Goal: Check status

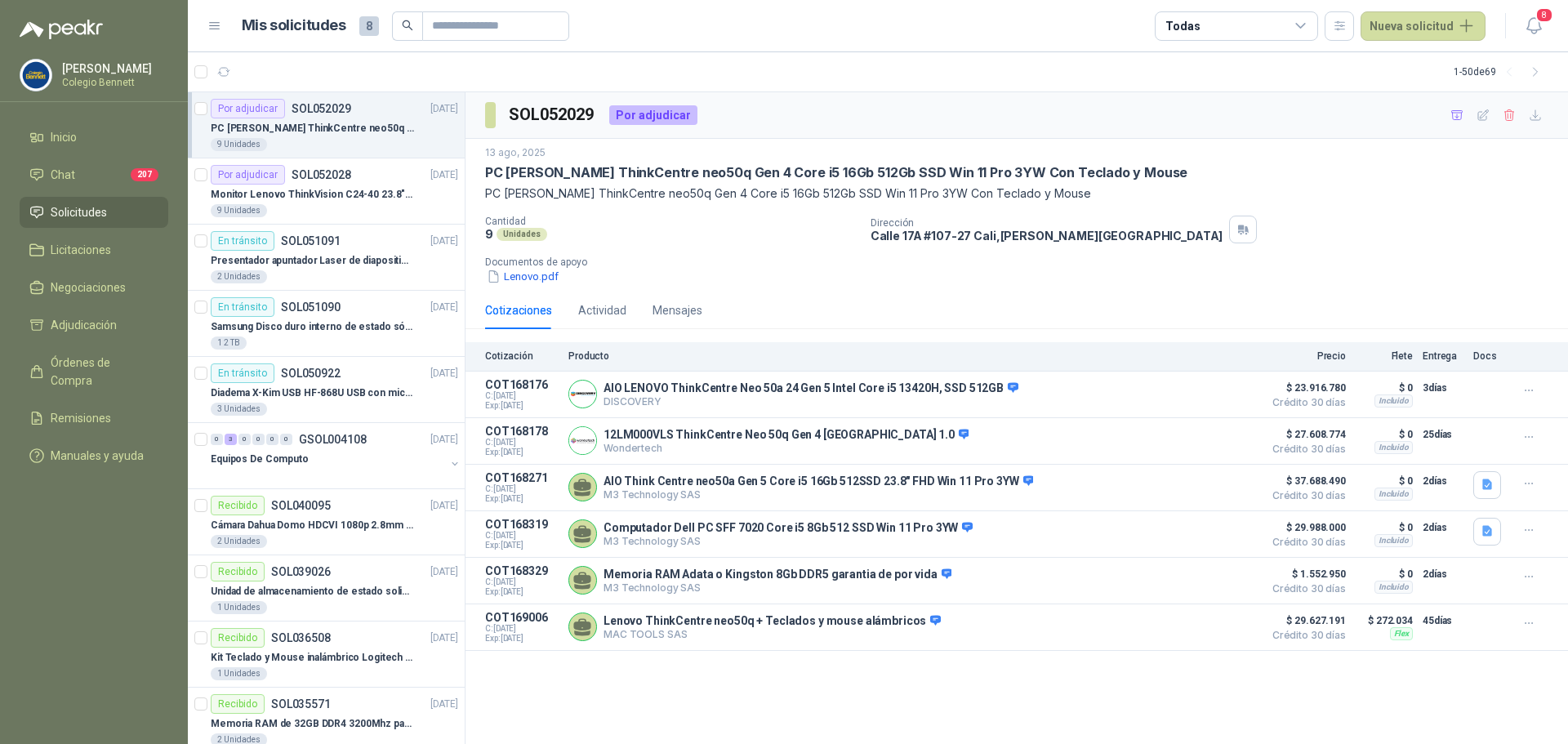
click at [70, 205] on span "Solicitudes" at bounding box center [79, 211] width 57 height 18
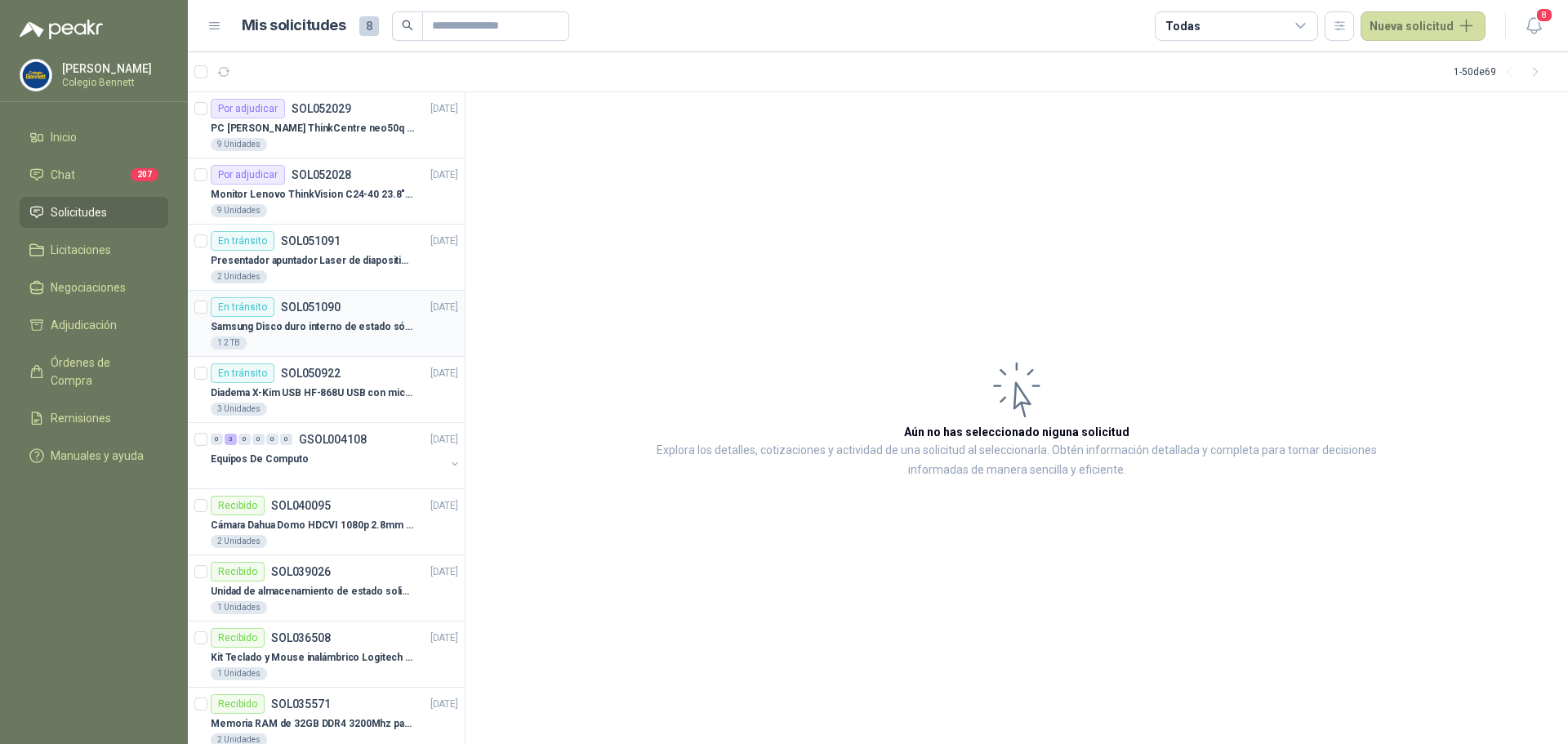
click at [360, 311] on div "En [PERSON_NAME] SOL051090 [DATE]" at bounding box center [334, 307] width 247 height 20
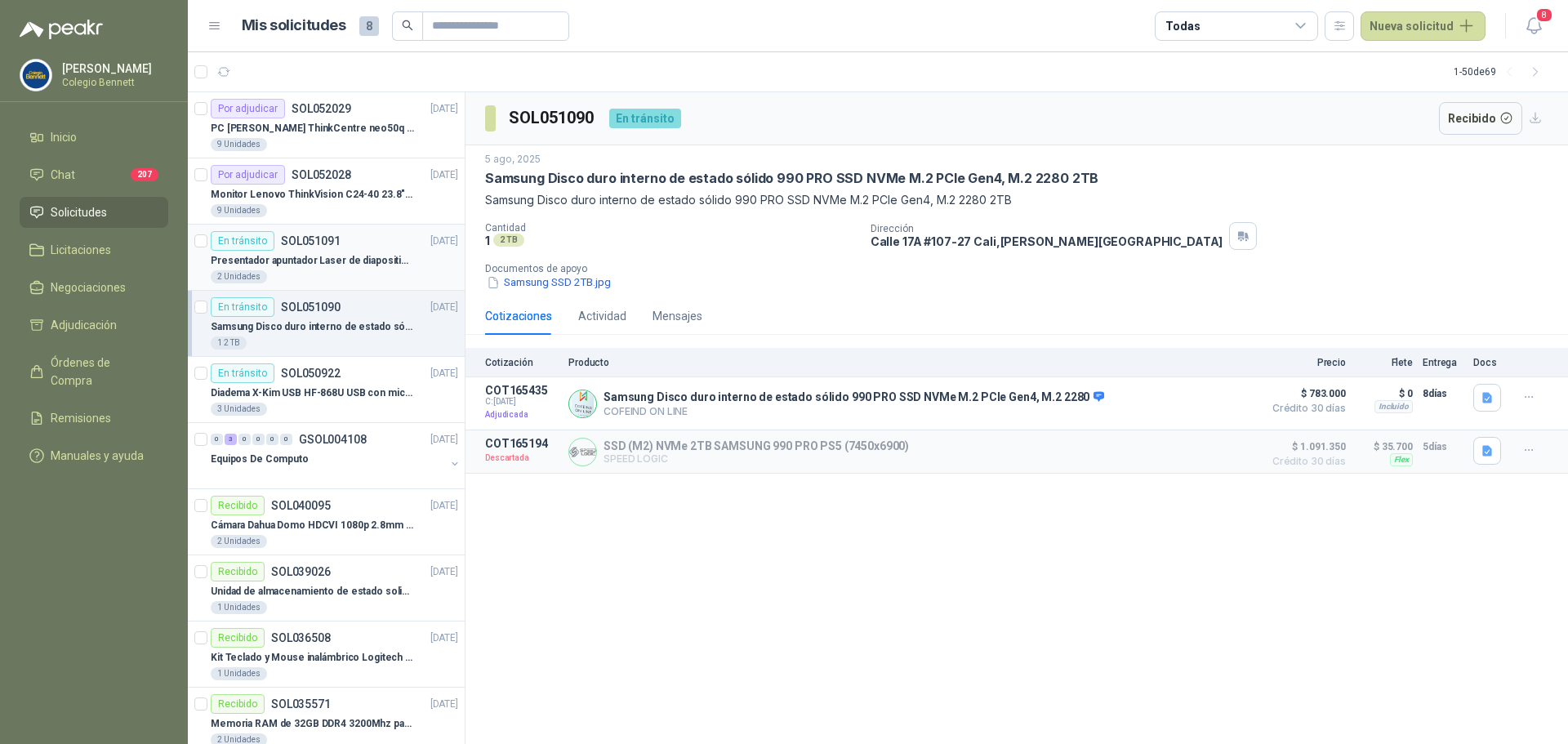
click at [343, 248] on div "En [PERSON_NAME] SOL051091 [DATE]" at bounding box center [334, 241] width 247 height 20
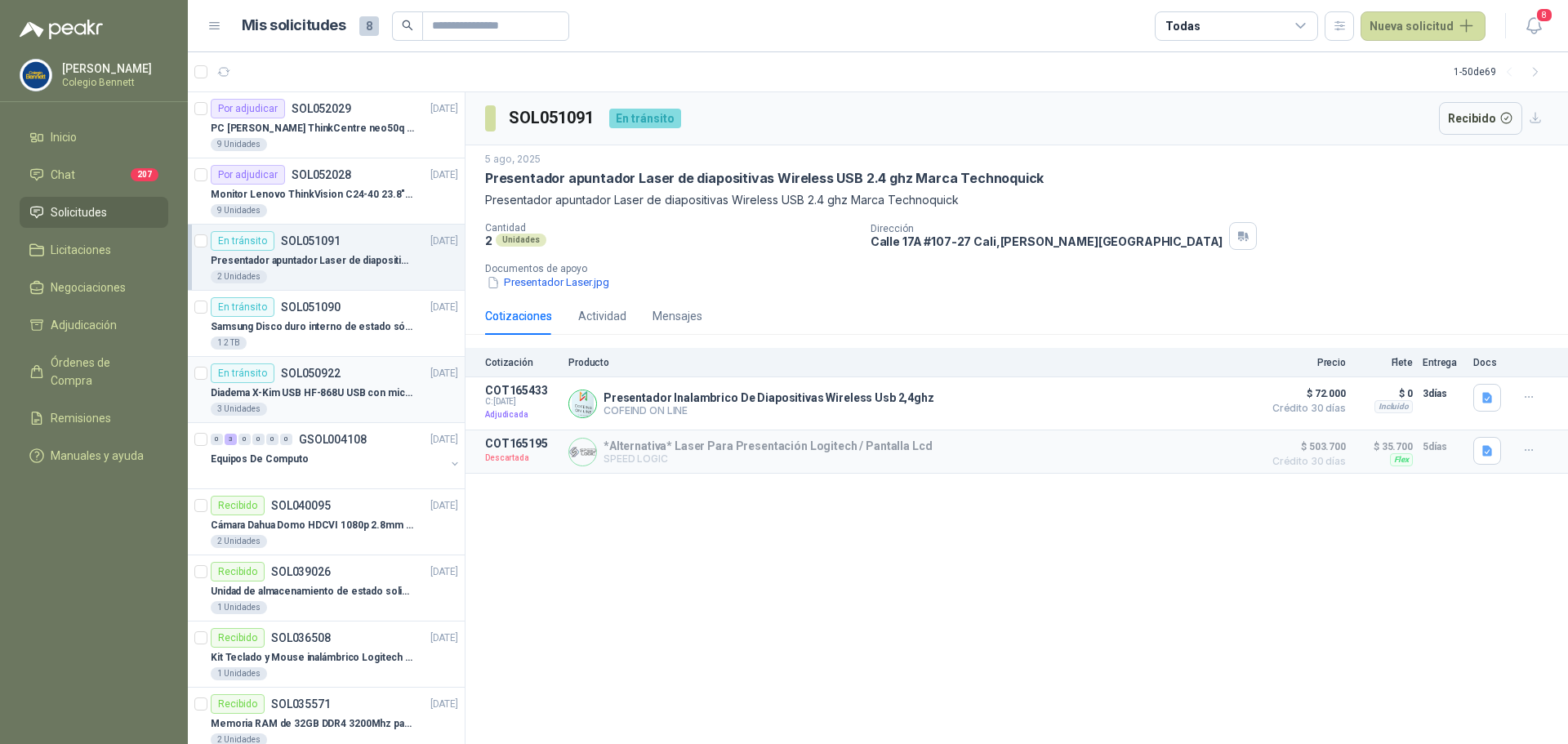
click at [328, 393] on p "Diadema X-Kim USB HF-868U USB con micrófono" at bounding box center [312, 393] width 203 height 15
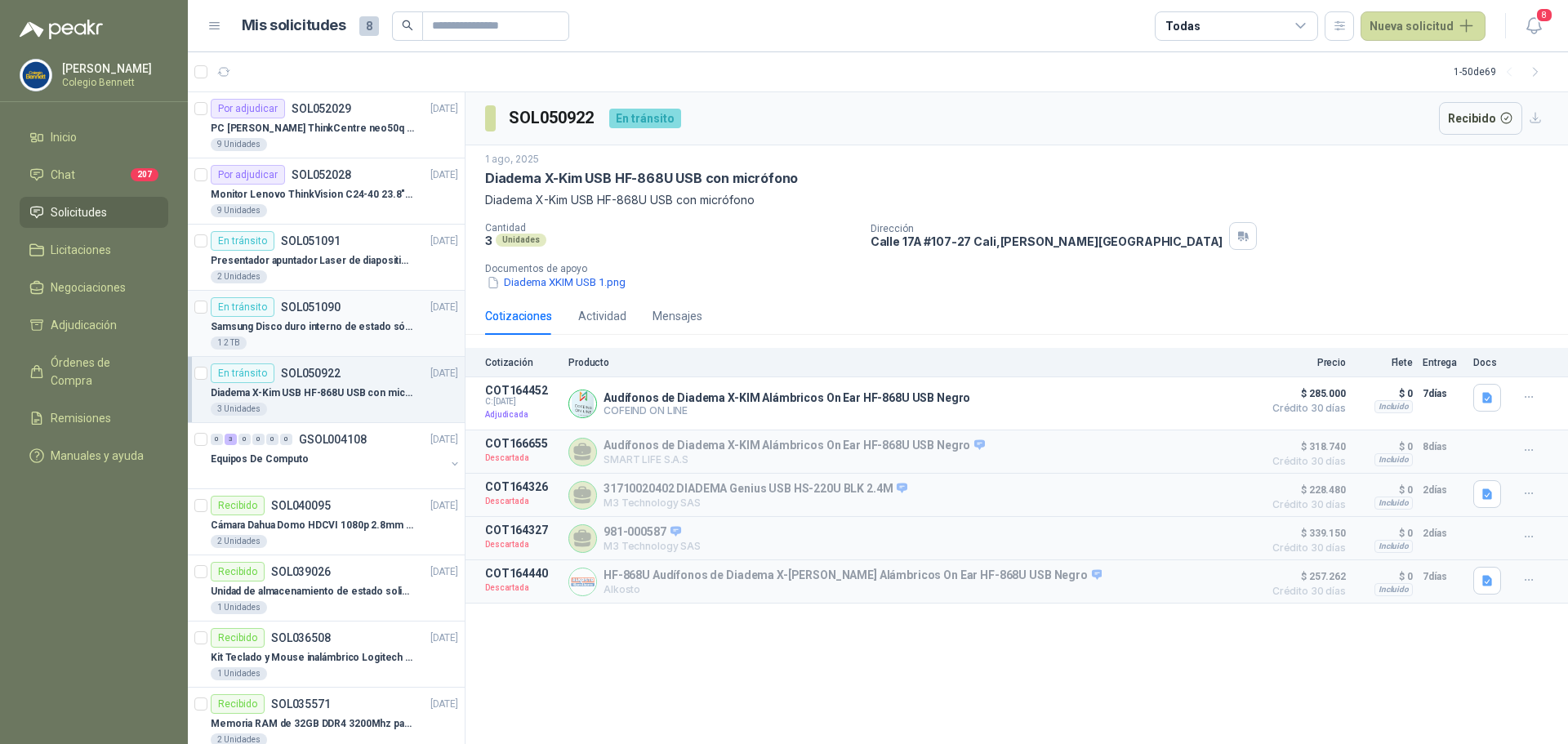
click at [341, 316] on div "En [PERSON_NAME] SOL051090 [DATE]" at bounding box center [334, 307] width 247 height 20
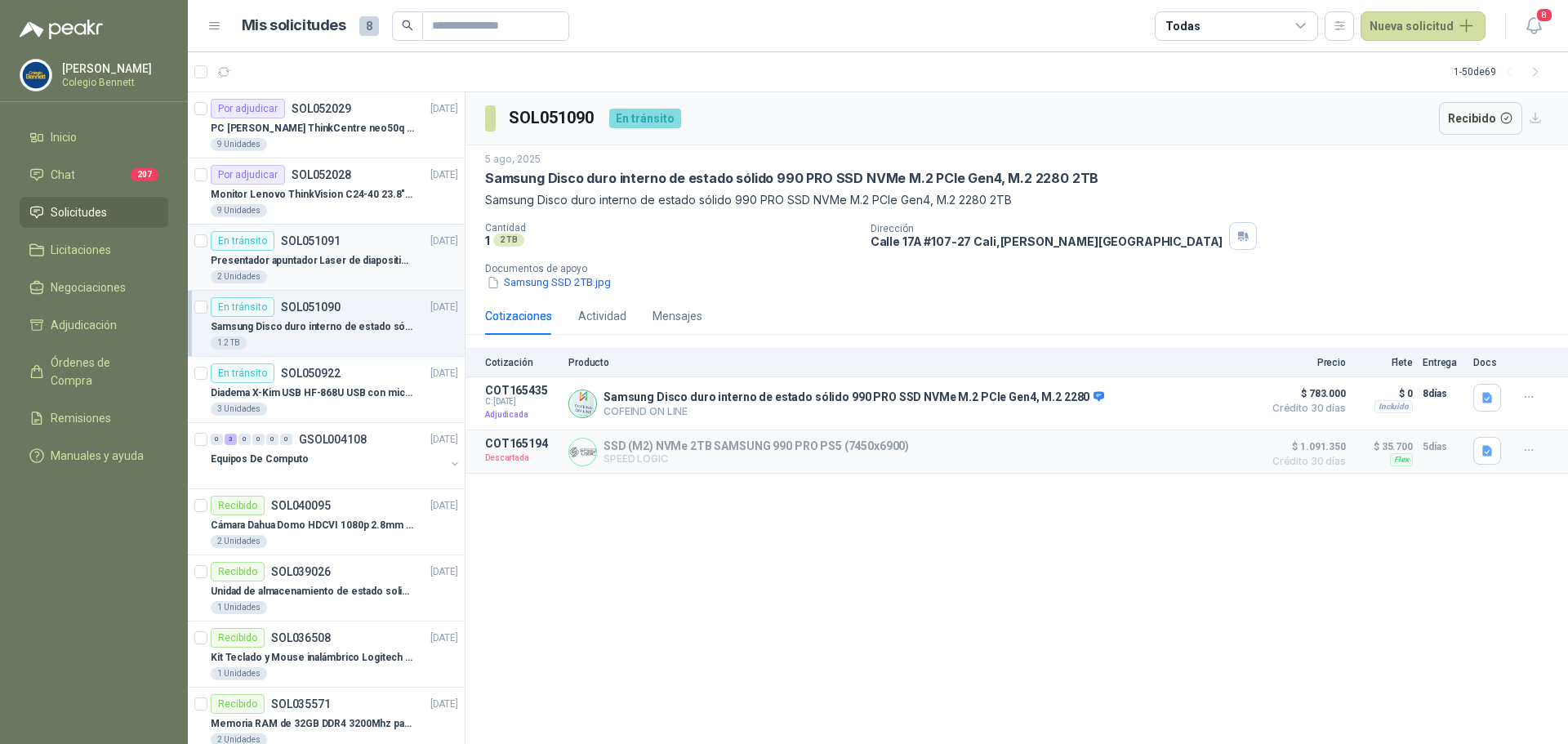
click at [352, 248] on div "En [PERSON_NAME] SOL051091 [DATE]" at bounding box center [334, 241] width 247 height 20
click at [335, 319] on p "Samsung Disco duro interno de estado sólido 990 PRO SSD NVMe M.2 PCIe Gen4, M.2…" at bounding box center [312, 327] width 203 height 15
click at [350, 383] on div "Diadema X-Kim USB HF-868U USB con micrófono" at bounding box center [334, 393] width 247 height 20
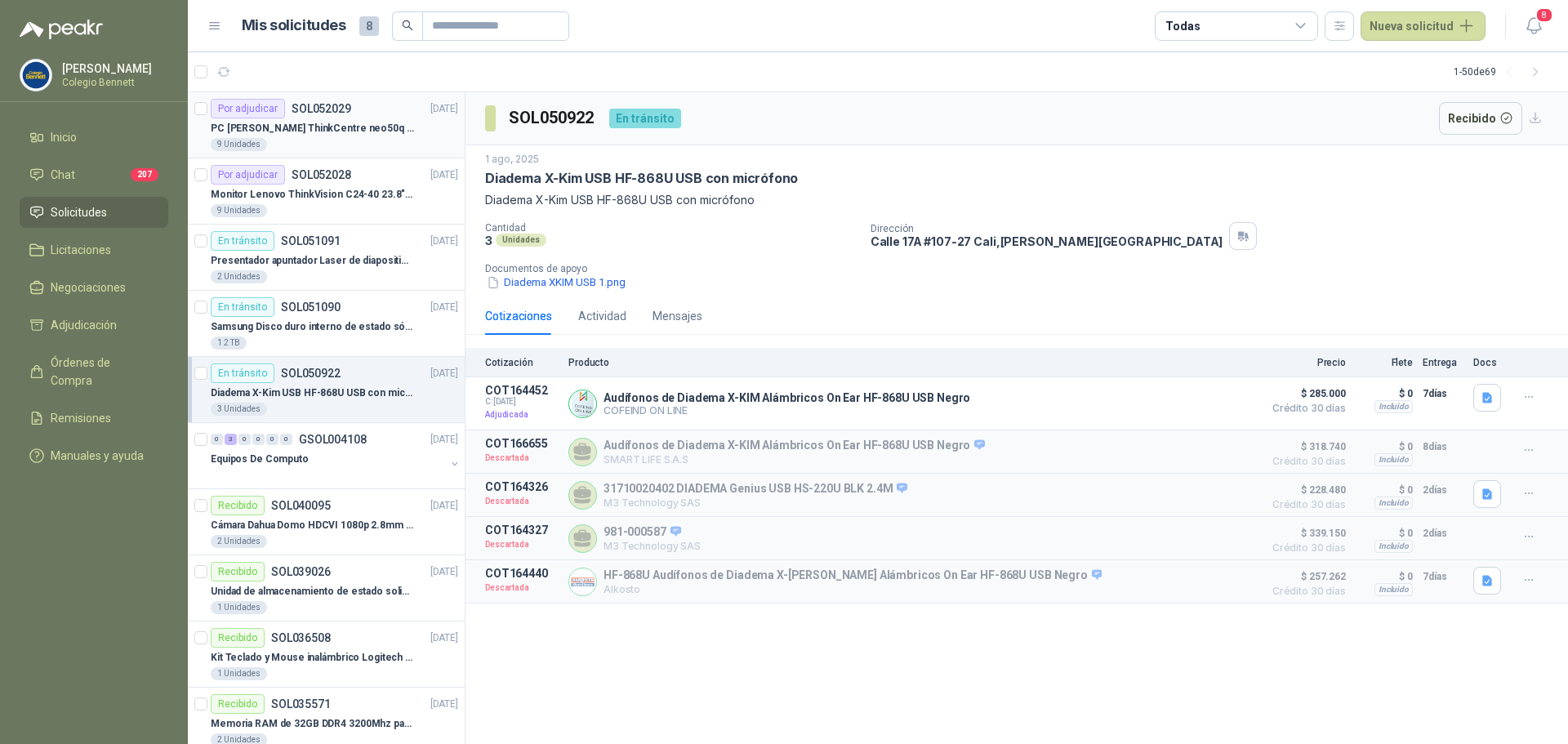
click at [347, 123] on p "PC [PERSON_NAME] ThinkCentre neo50q Gen 4 Core i5 16Gb 512Gb SSD Win 11 Pro 3YW…" at bounding box center [312, 128] width 203 height 15
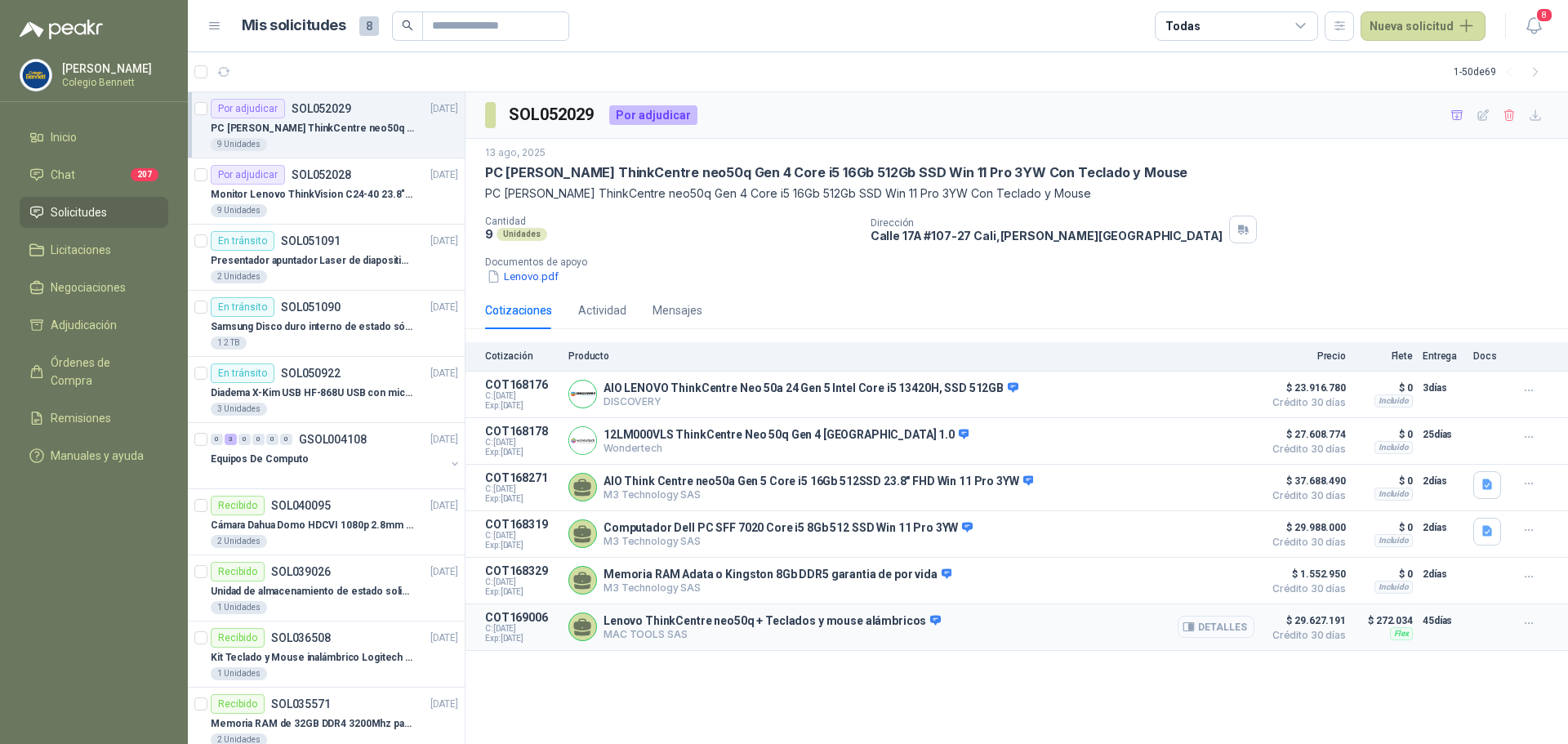
click at [1223, 637] on button "Detalles" at bounding box center [1216, 626] width 77 height 22
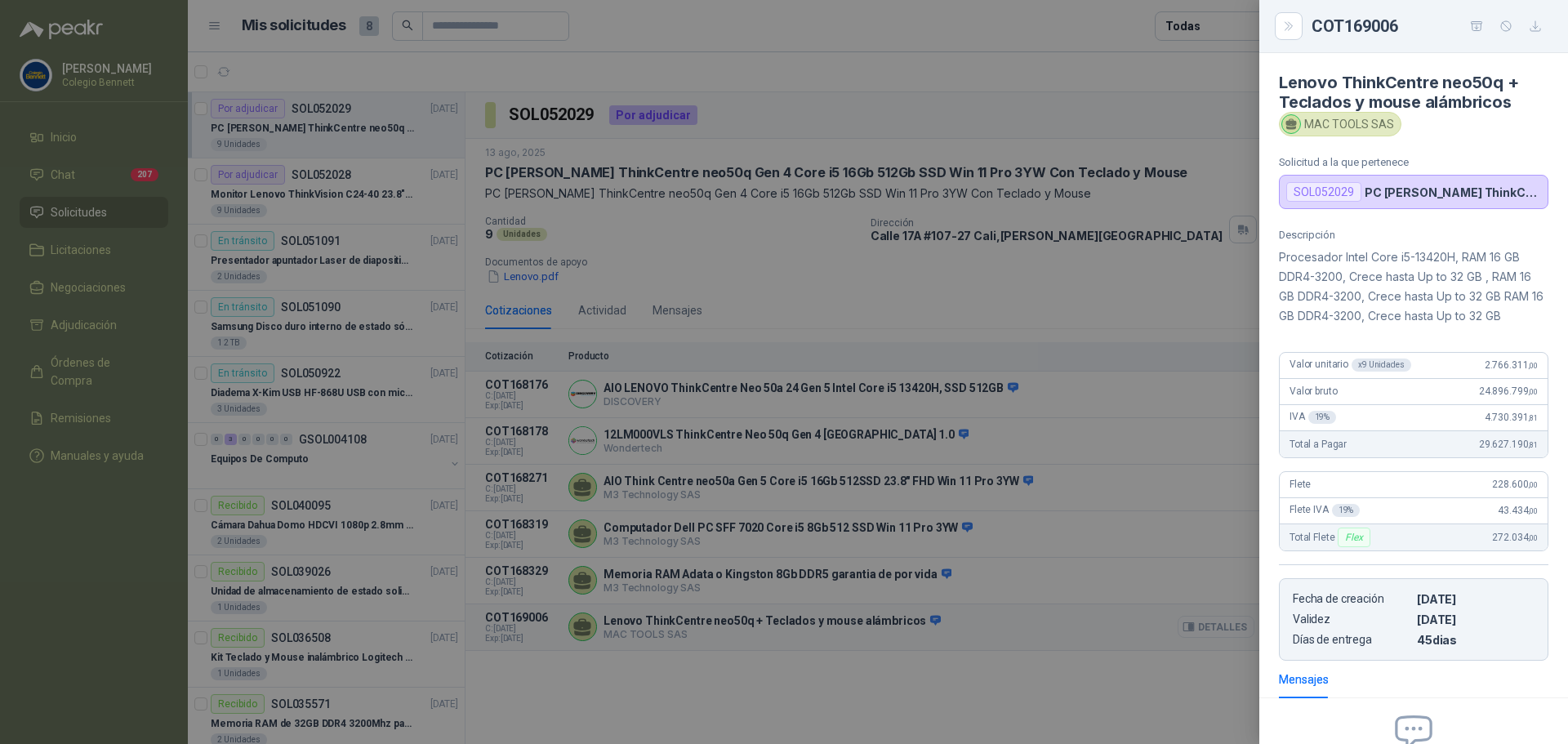
scroll to position [179, 0]
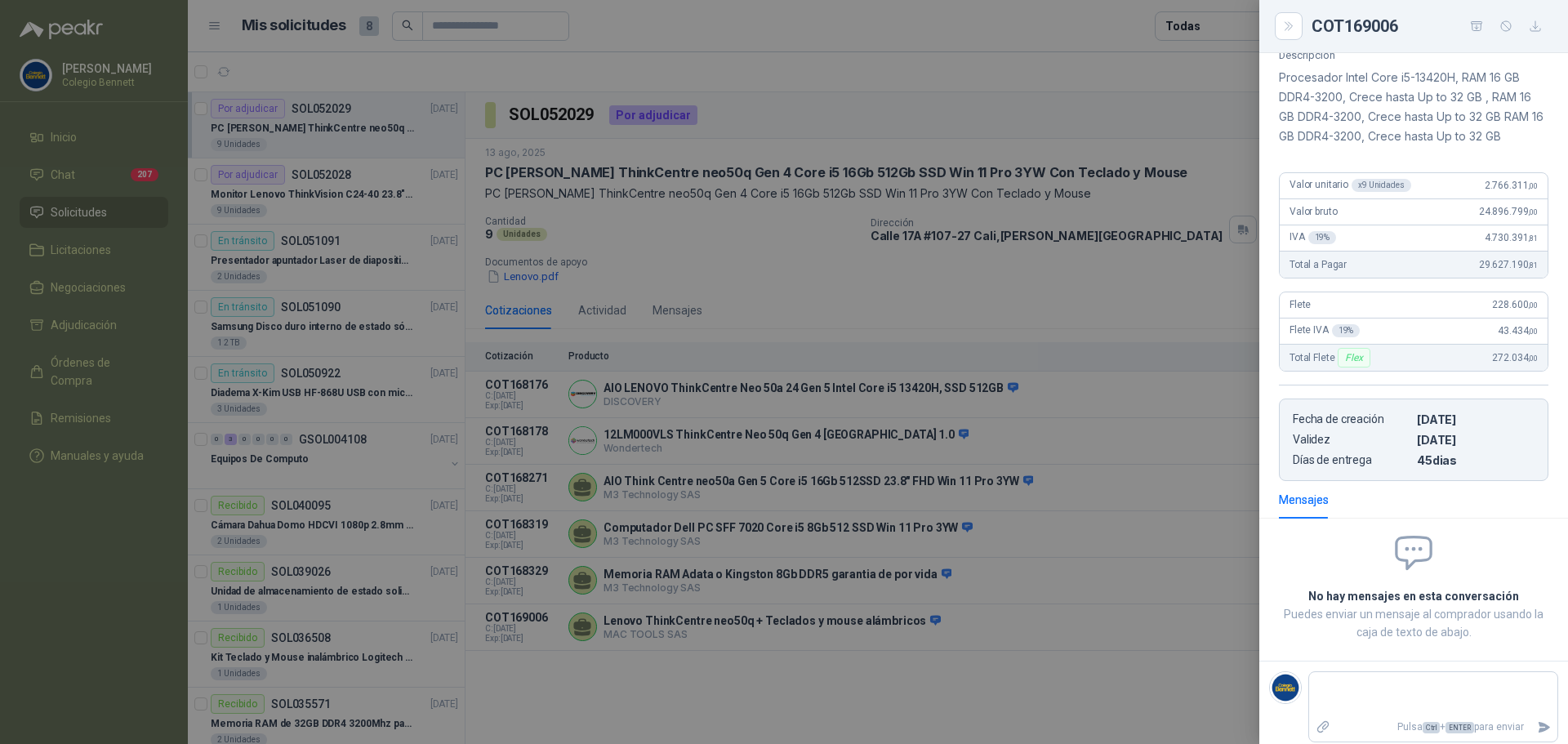
click at [910, 677] on div at bounding box center [784, 372] width 1568 height 744
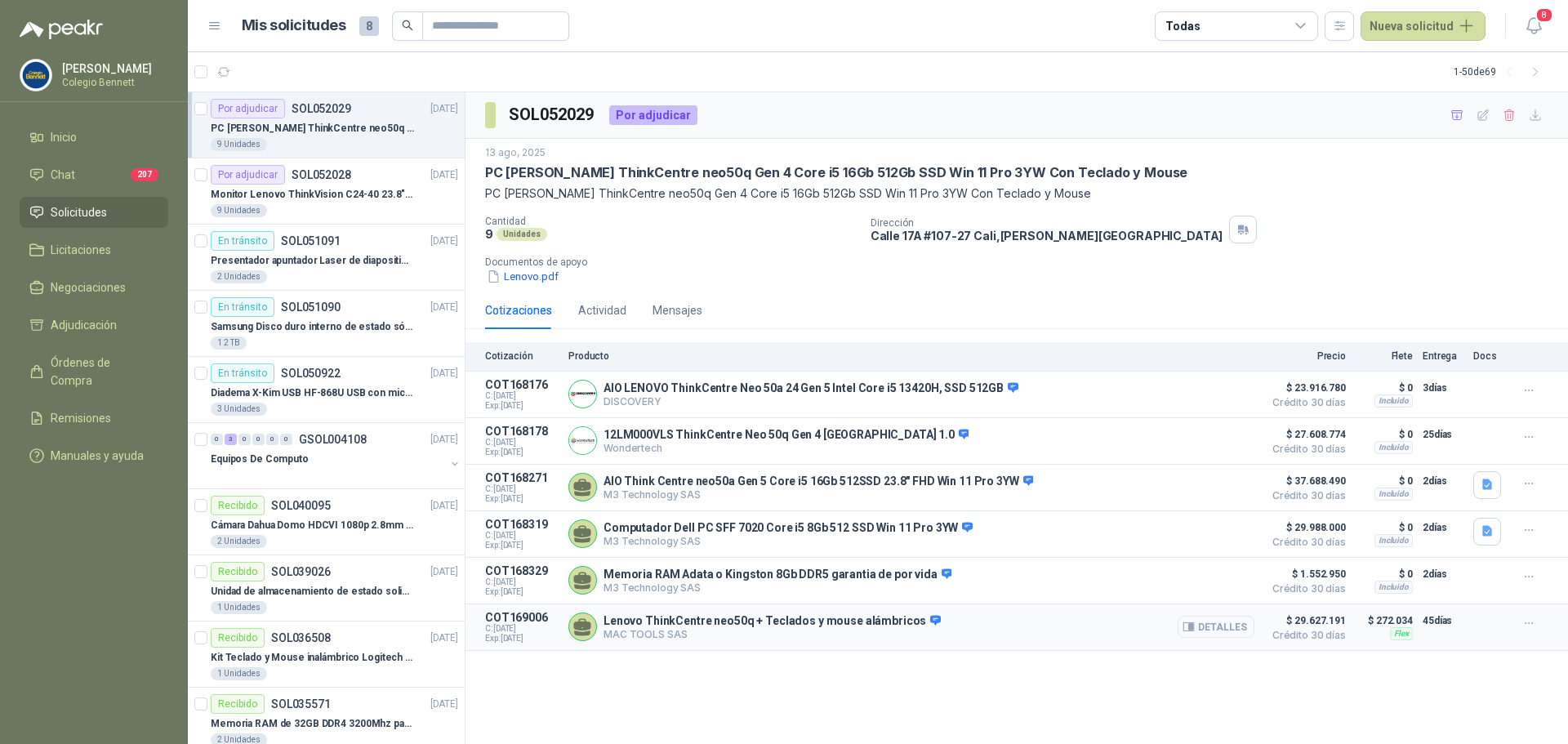
click at [1234, 629] on button "Detalles" at bounding box center [1216, 626] width 77 height 22
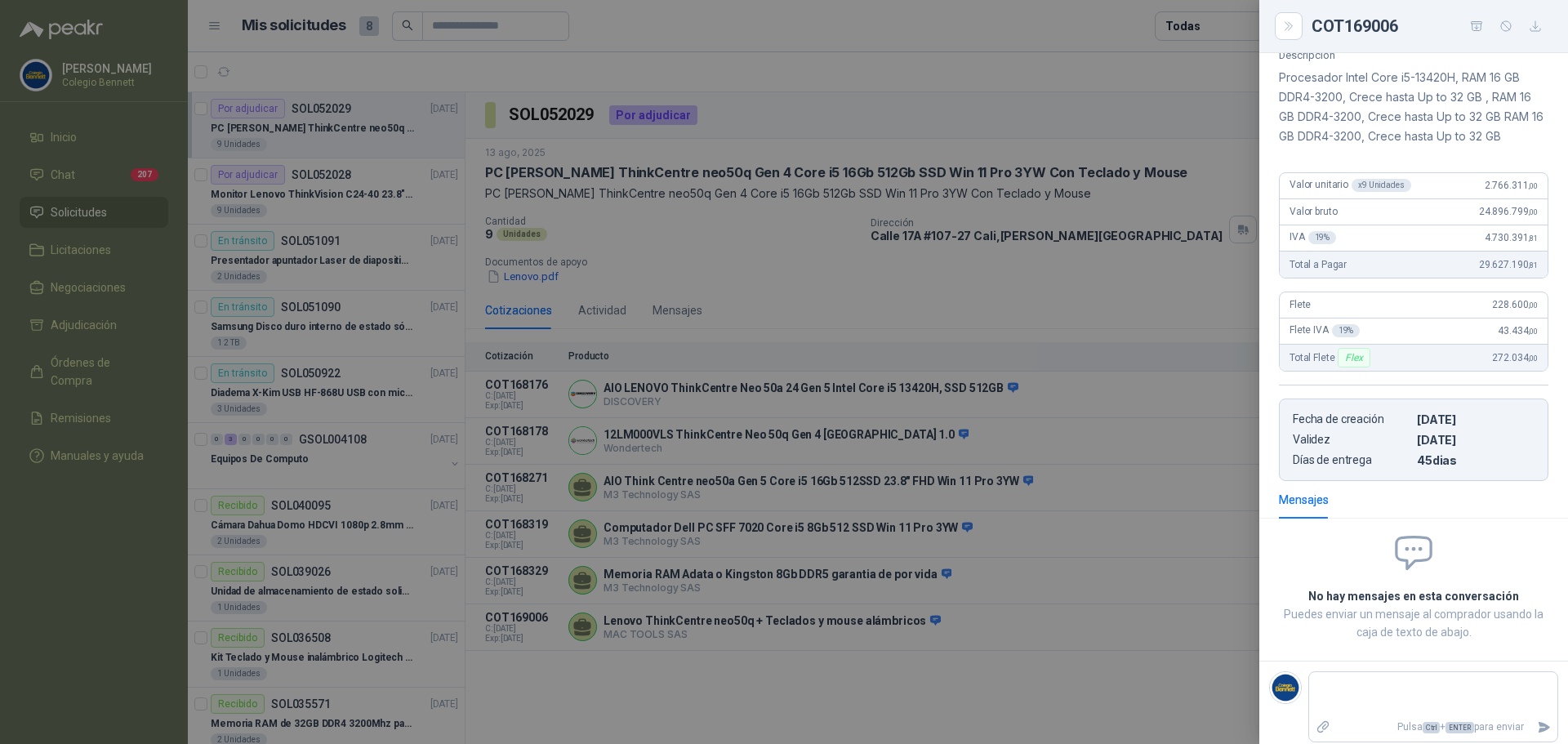
scroll to position [188, 0]
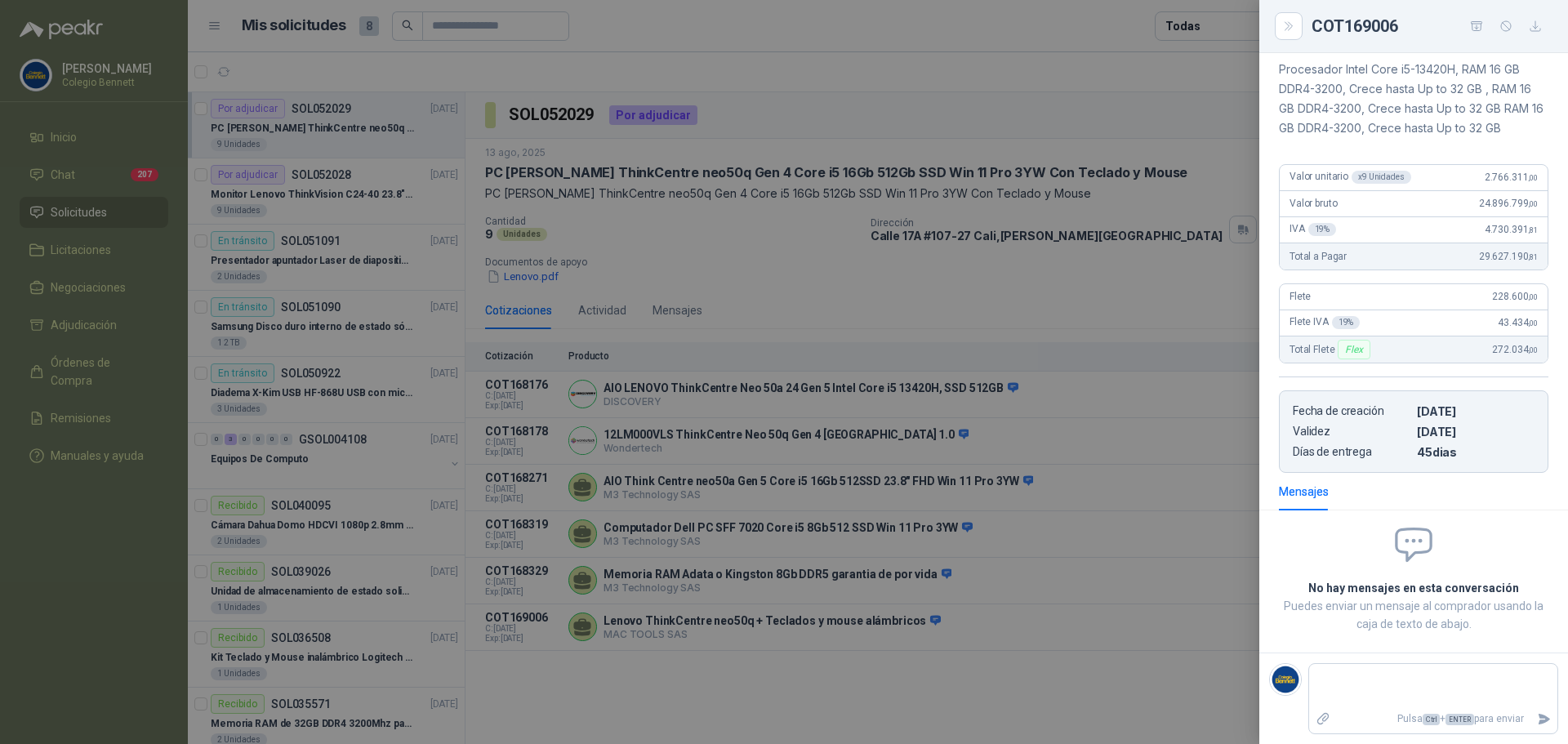
click at [1157, 685] on div at bounding box center [784, 372] width 1568 height 744
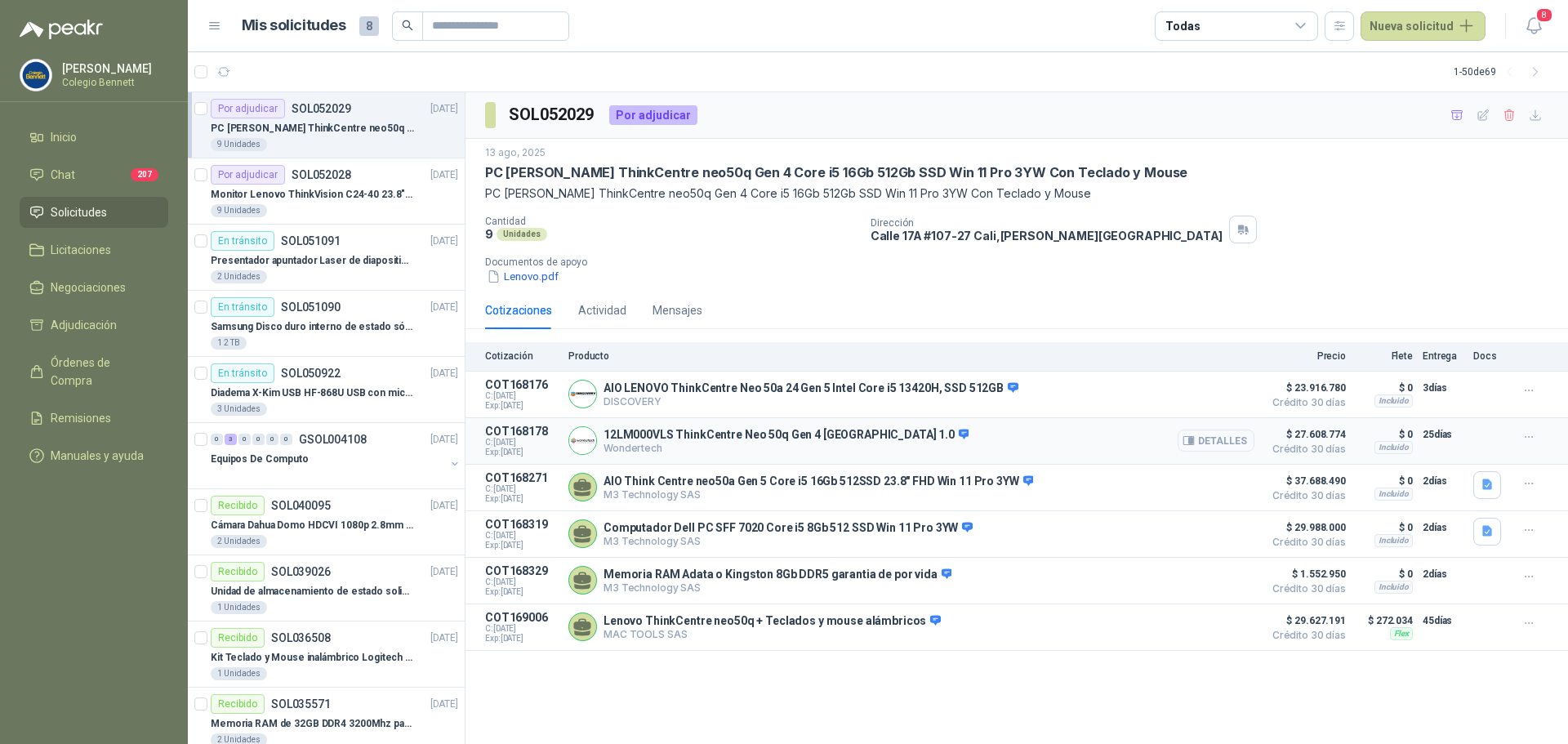
click at [1236, 438] on button "Detalles" at bounding box center [1216, 440] width 77 height 22
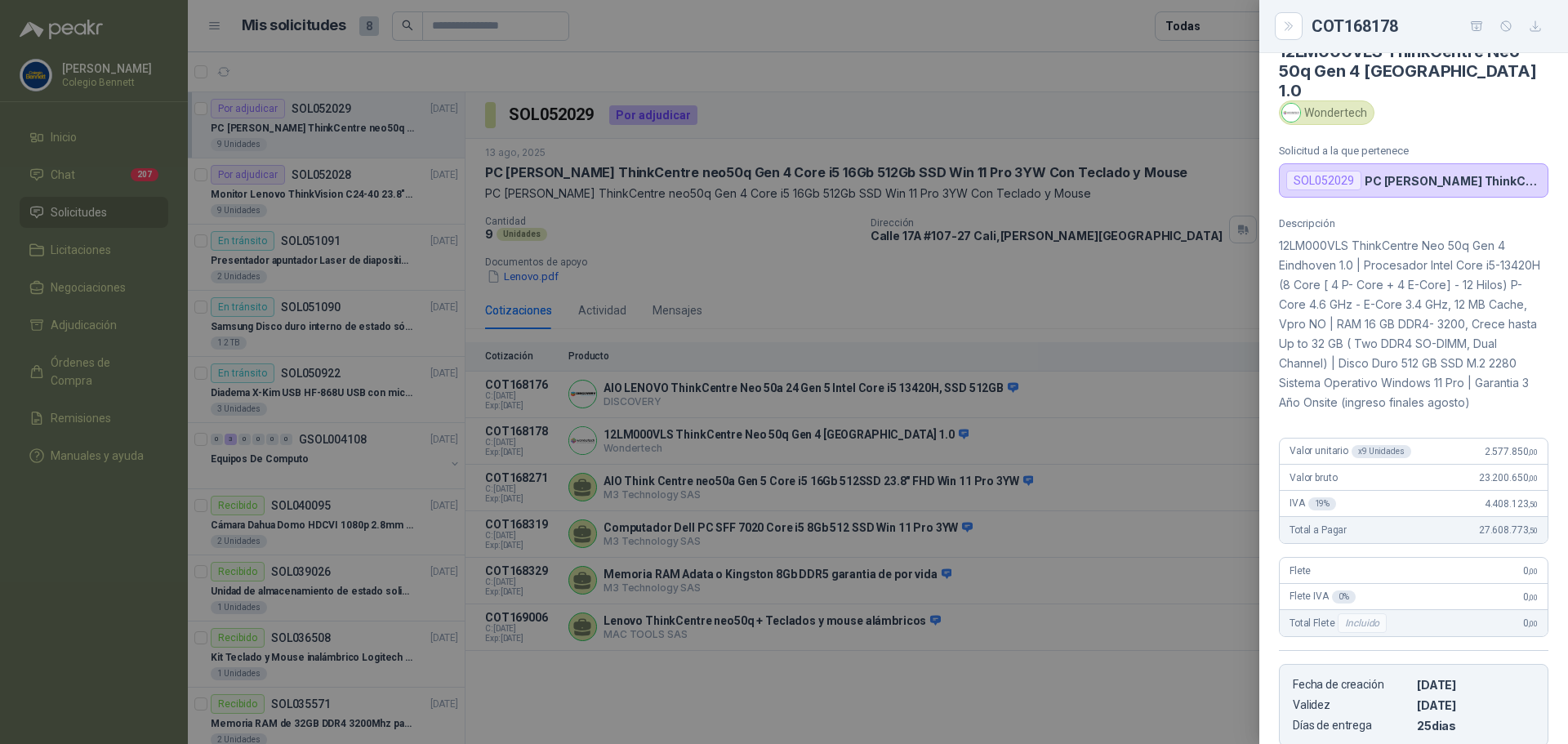
scroll to position [25, 0]
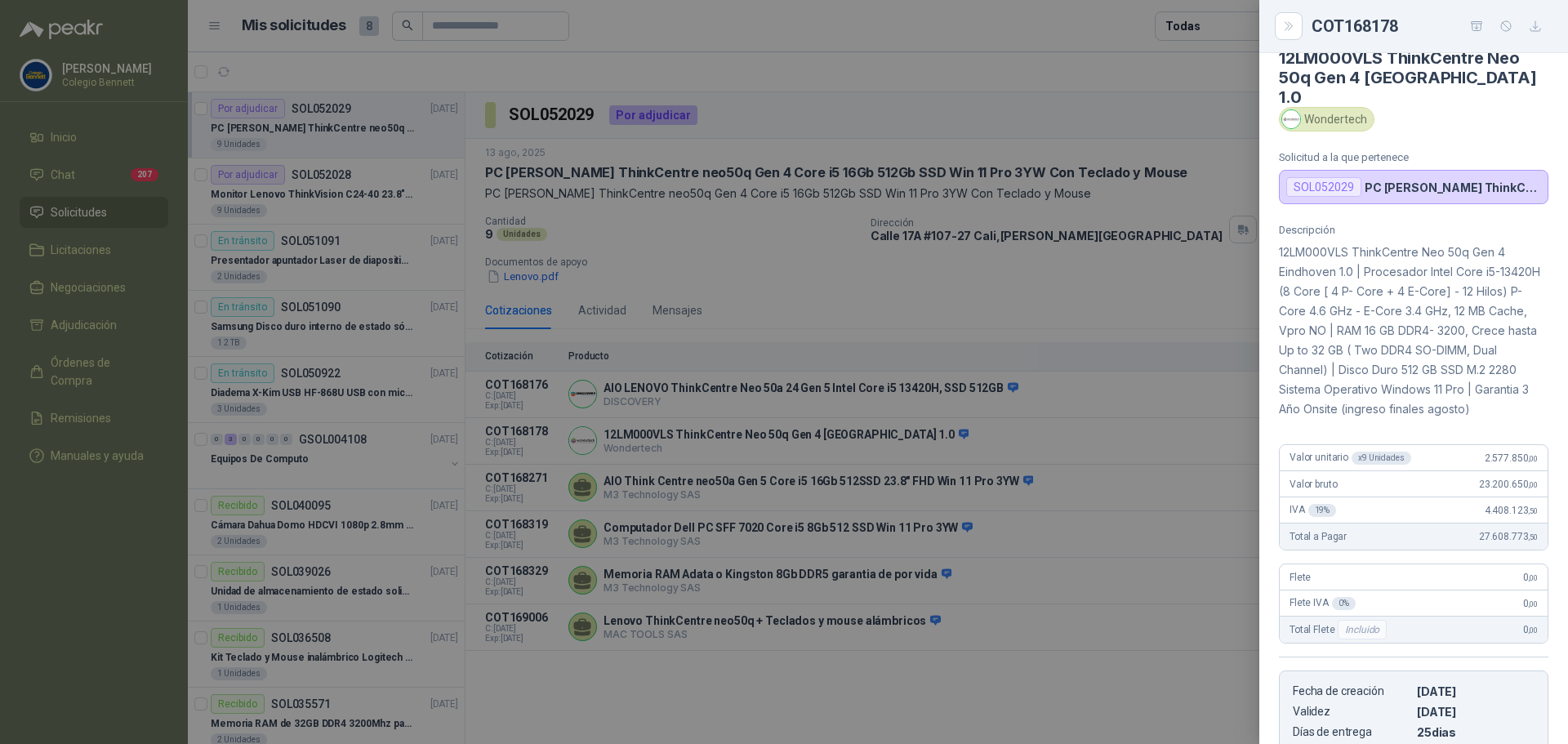
click at [912, 703] on div at bounding box center [784, 372] width 1568 height 744
